Goal: Register for event/course

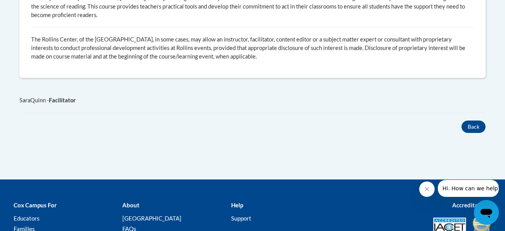
scroll to position [481, 0]
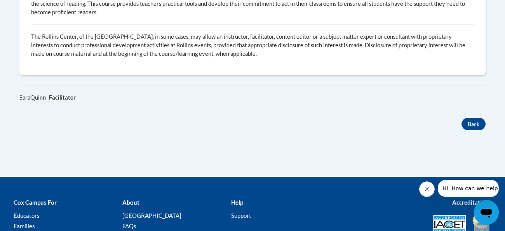
drag, startPoint x: 0, startPoint y: 0, endPoint x: 483, endPoint y: 197, distance: 521.4
click at [477, 130] on button "Back" at bounding box center [473, 124] width 24 height 12
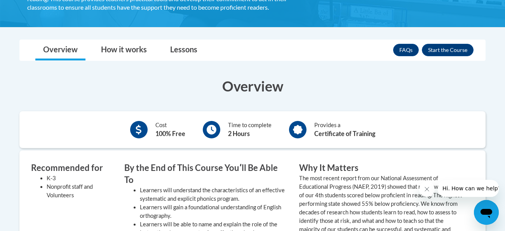
scroll to position [201, 0]
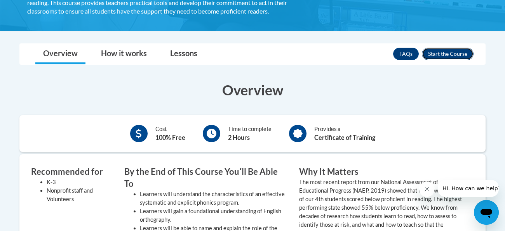
click at [460, 52] on button "Enroll" at bounding box center [448, 54] width 52 height 12
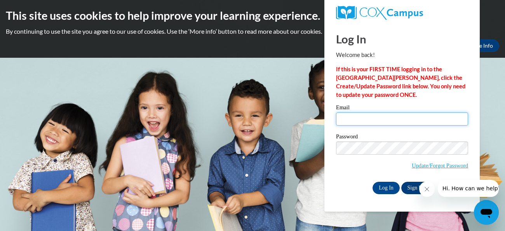
type input "vpathak@westfordk12.us"
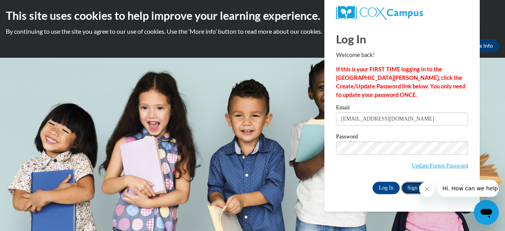
click at [402, 189] on link "Sign Up" at bounding box center [416, 188] width 30 height 12
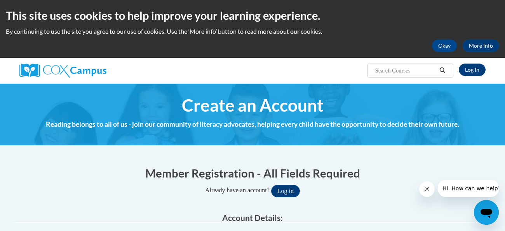
type input "vpathak@westfordk12.us"
click at [481, 70] on link "Log In" at bounding box center [471, 70] width 27 height 12
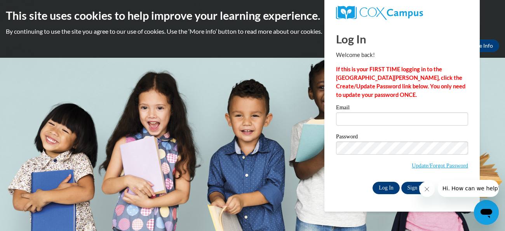
type input "[EMAIL_ADDRESS][DOMAIN_NAME]"
click at [379, 191] on input "Log In" at bounding box center [385, 188] width 27 height 12
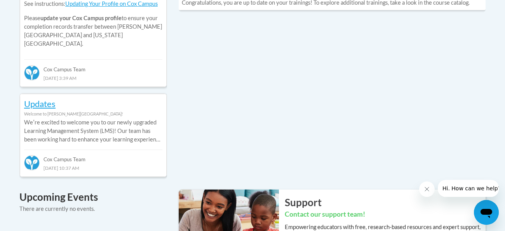
scroll to position [417, 0]
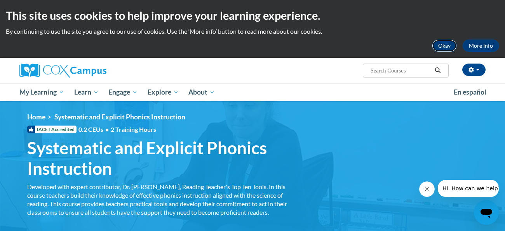
click at [451, 47] on button "Okay" at bounding box center [444, 46] width 25 height 12
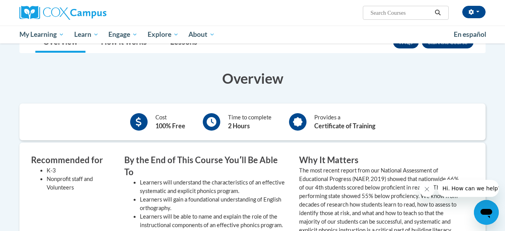
scroll to position [108, 0]
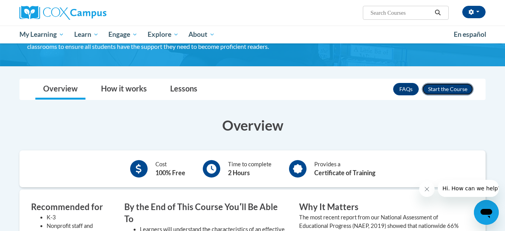
click at [465, 91] on button "Enroll" at bounding box center [448, 89] width 52 height 12
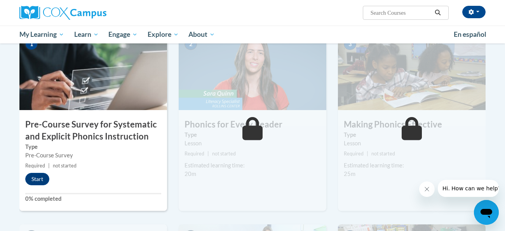
scroll to position [173, 0]
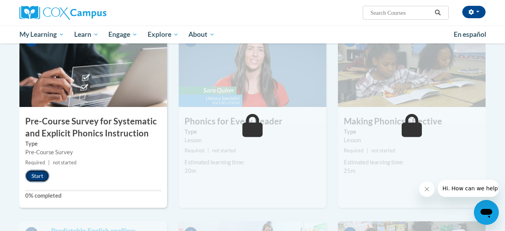
click at [33, 178] on button "Start" at bounding box center [37, 176] width 24 height 12
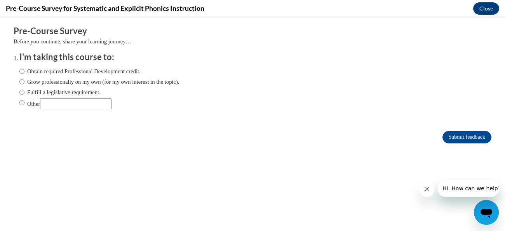
scroll to position [0, 0]
click at [161, 83] on label "Grow professionally on my own (for my own interest in the topic)." at bounding box center [99, 82] width 160 height 9
click at [24, 83] on input "Grow professionally on my own (for my own interest in the topic)." at bounding box center [21, 82] width 5 height 9
radio input "true"
click at [486, 139] on input "Submit feedback" at bounding box center [466, 137] width 49 height 12
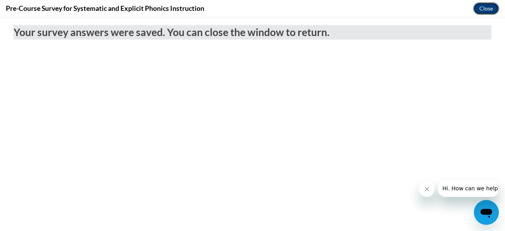
click at [486, 14] on button "Close" at bounding box center [486, 8] width 26 height 12
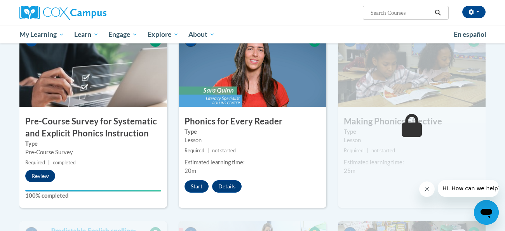
click at [156, 173] on div "1 Pre-Course Survey for Systematic and Explicit Phonics Instruction Type Pre-Co…" at bounding box center [92, 118] width 147 height 179
click at [191, 185] on button "Start" at bounding box center [196, 186] width 24 height 12
